Goal: Task Accomplishment & Management: Manage account settings

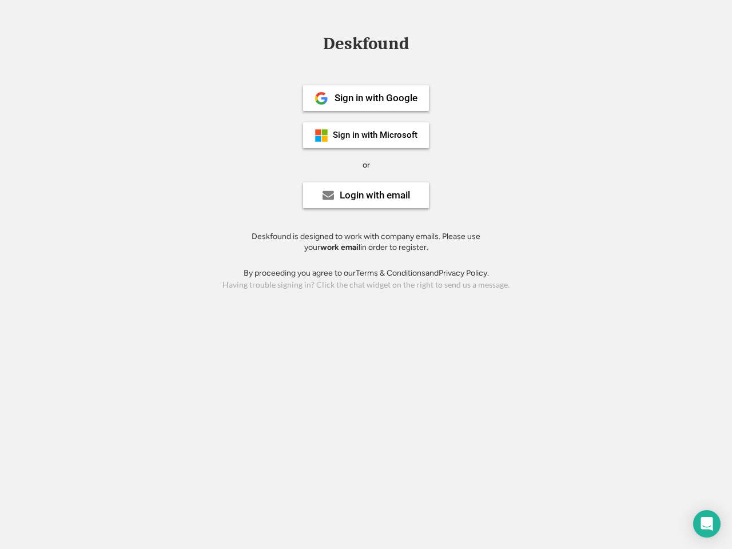
click at [366, 164] on div "or" at bounding box center [366, 165] width 7 height 11
click at [366, 46] on div "Deskfound" at bounding box center [365, 44] width 97 height 18
click at [313, 43] on div "Deskfound" at bounding box center [366, 46] width 732 height 22
click at [366, 46] on div "Deskfound" at bounding box center [365, 44] width 97 height 18
click at [366, 165] on div "or" at bounding box center [366, 165] width 7 height 11
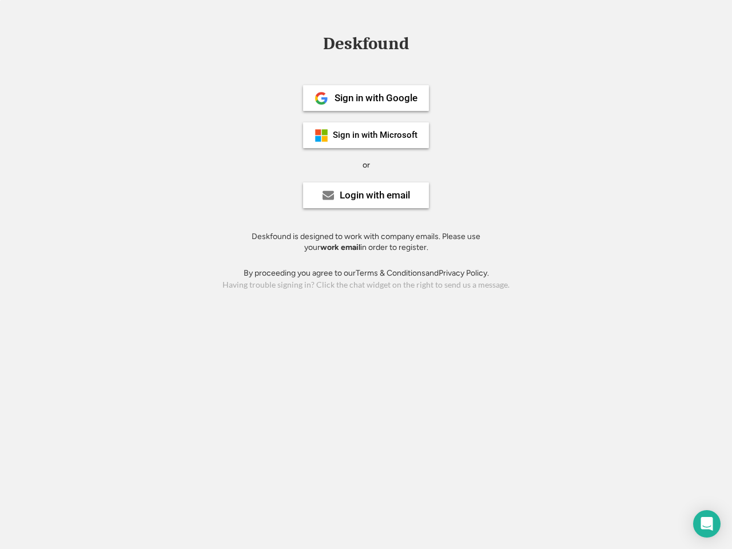
click at [366, 98] on div "Sign in with Google" at bounding box center [376, 98] width 83 height 10
click at [376, 98] on div "Sign in with Google" at bounding box center [376, 98] width 83 height 10
click at [321, 98] on img at bounding box center [322, 99] width 14 height 14
click at [366, 135] on div "Sign in with Microsoft" at bounding box center [375, 135] width 85 height 9
click at [376, 135] on div "Sign in with Microsoft" at bounding box center [375, 135] width 85 height 9
